Goal: Use online tool/utility: Utilize a website feature to perform a specific function

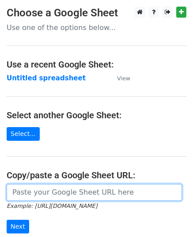
click at [47, 189] on input "url" at bounding box center [94, 192] width 175 height 17
paste input "https://docs.google.com/spreadsheets/d/13XQpOnd74XpgrAbhV8obUt-Dvzd_m--sRgEOFeX…"
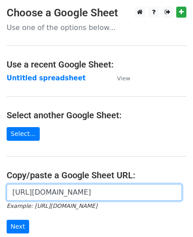
scroll to position [0, 198]
type input "https://docs.google.com/spreadsheets/d/13XQpOnd74XpgrAbhV8obUt-Dvzd_m--sRgEOFeX…"
click at [7, 220] on input "Next" at bounding box center [18, 227] width 22 height 14
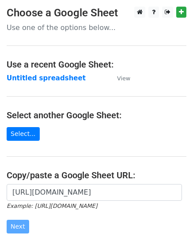
scroll to position [0, 0]
